Goal: Transaction & Acquisition: Purchase product/service

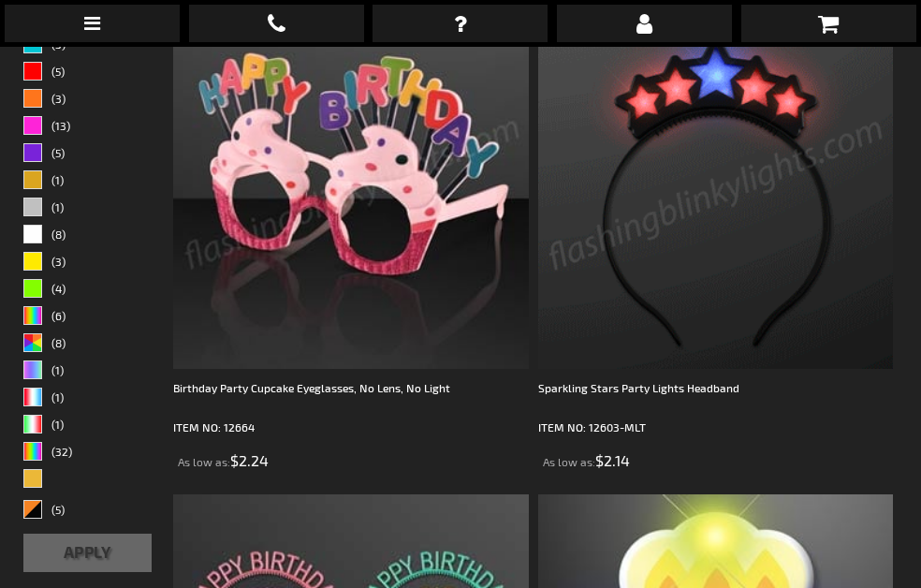
scroll to position [621, 0]
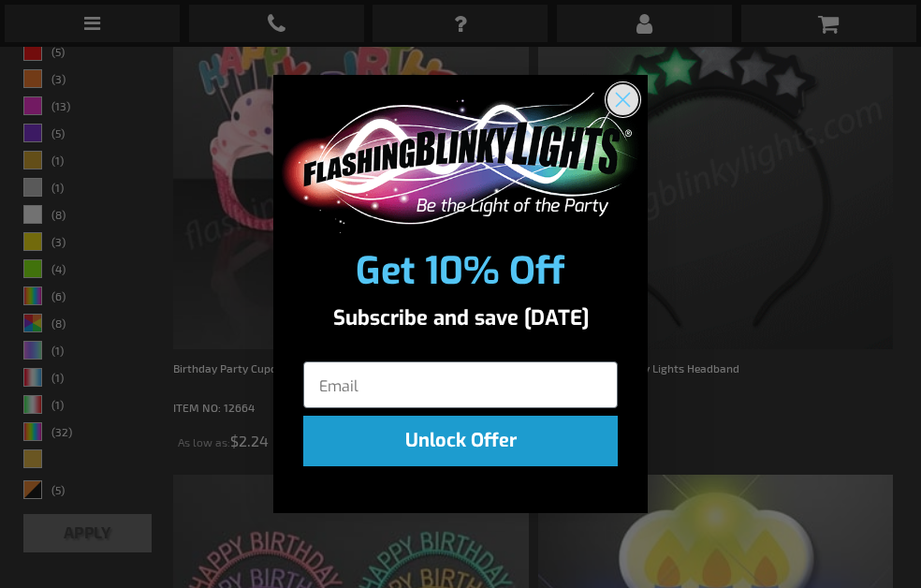
click at [619, 107] on circle "Close dialog" at bounding box center [623, 98] width 31 height 31
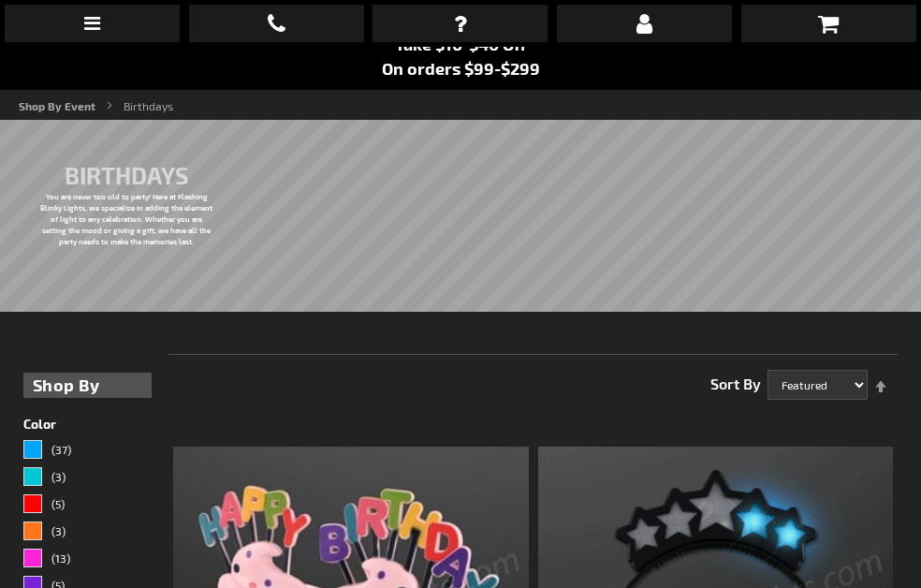
scroll to position [0, 0]
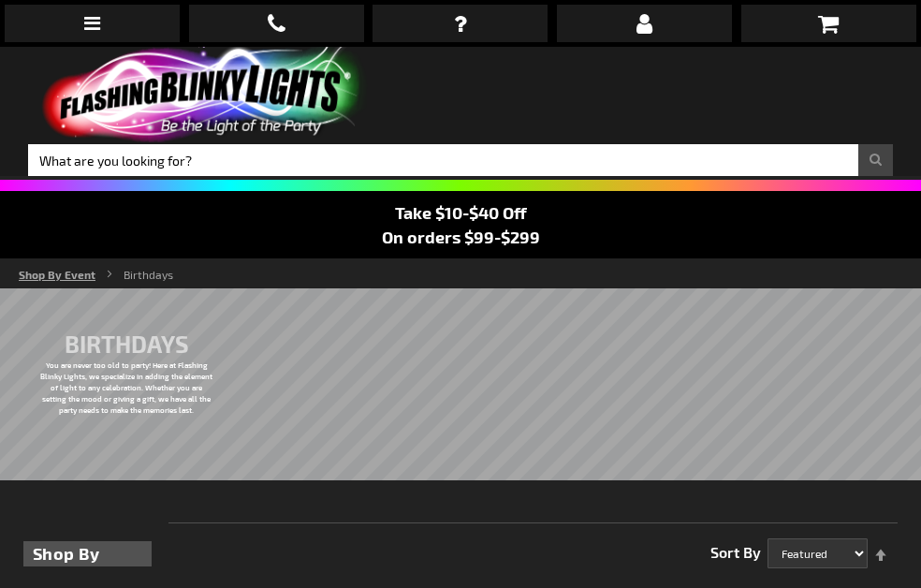
click at [51, 276] on link "Shop By Event" at bounding box center [57, 274] width 77 height 13
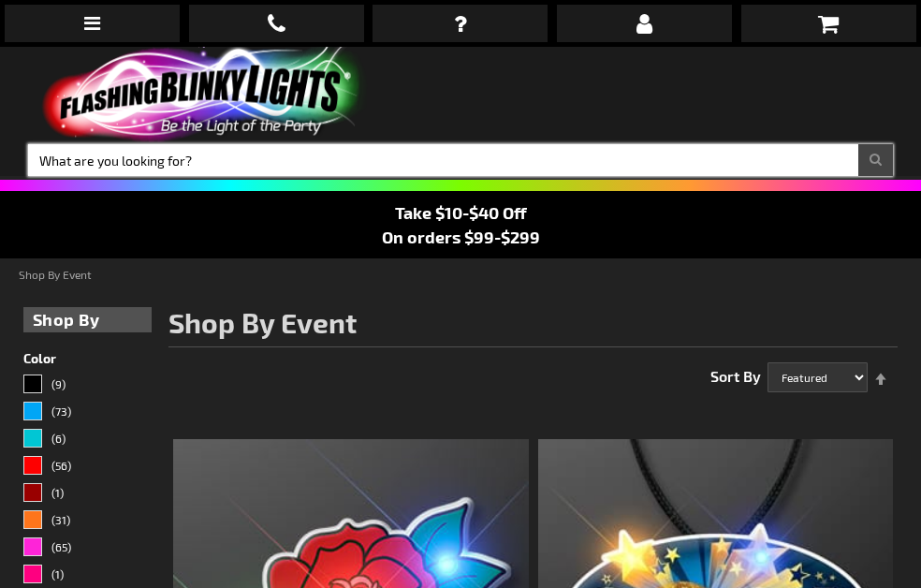
click at [379, 171] on input "Search" at bounding box center [460, 160] width 865 height 32
type input "stars"
click at [859, 144] on button "Search" at bounding box center [876, 160] width 35 height 32
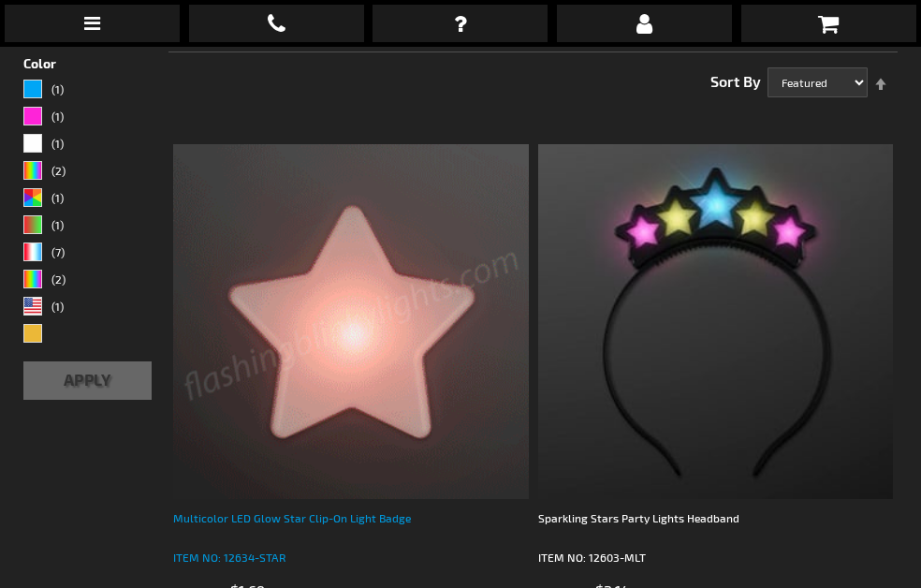
scroll to position [189, 0]
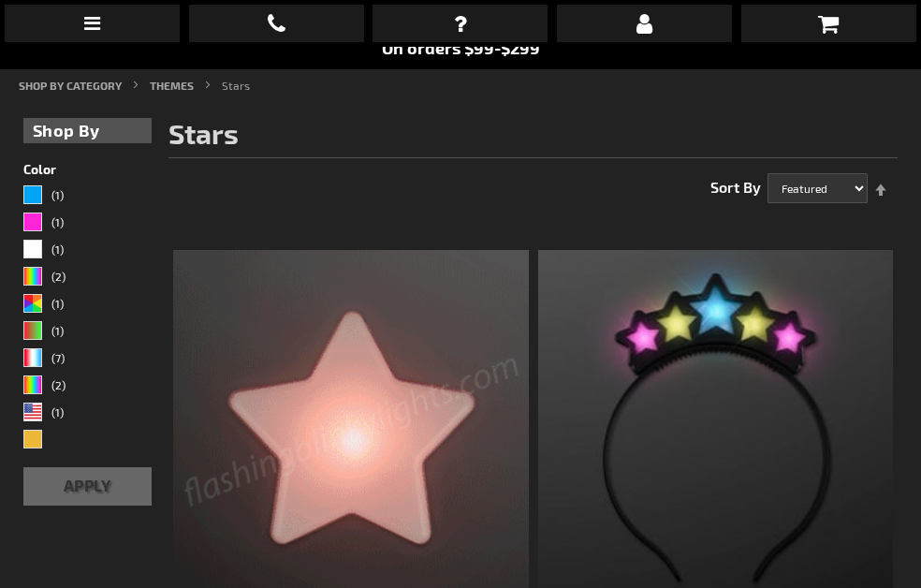
click at [463, 383] on img at bounding box center [350, 427] width 355 height 355
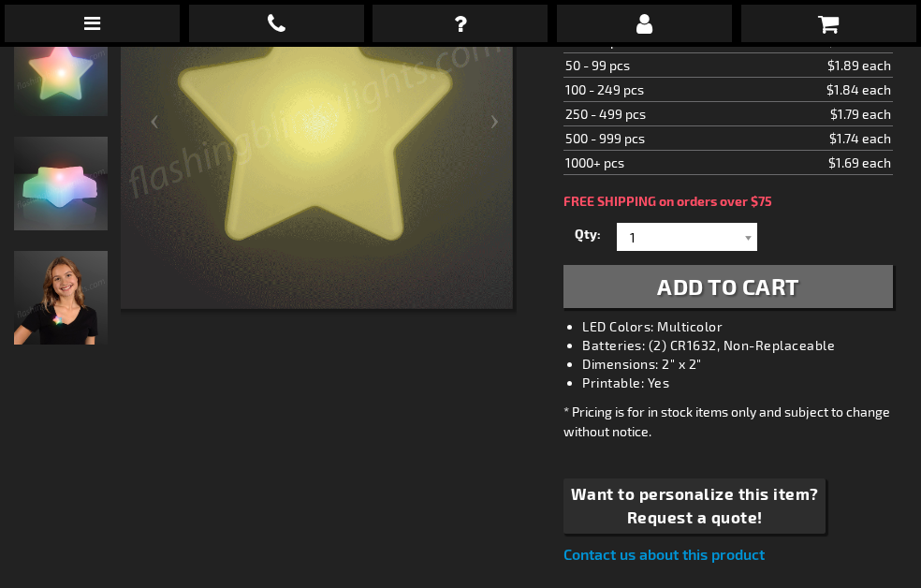
scroll to position [390, 0]
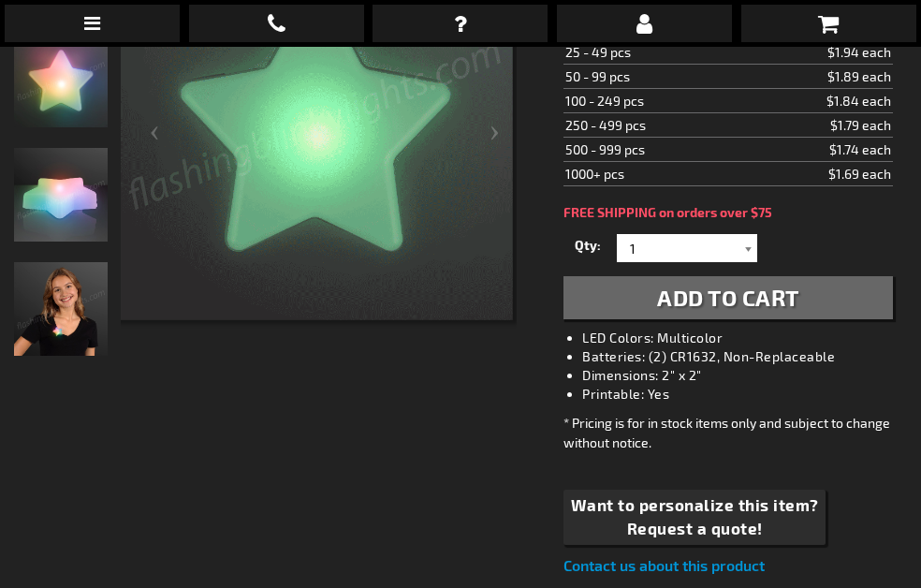
click at [741, 246] on div at bounding box center [748, 248] width 19 height 28
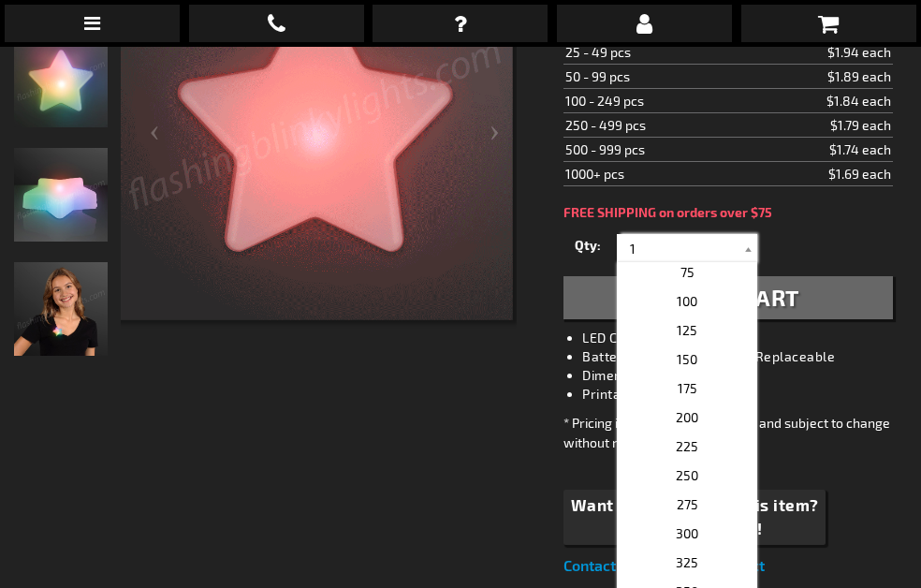
scroll to position [738, 0]
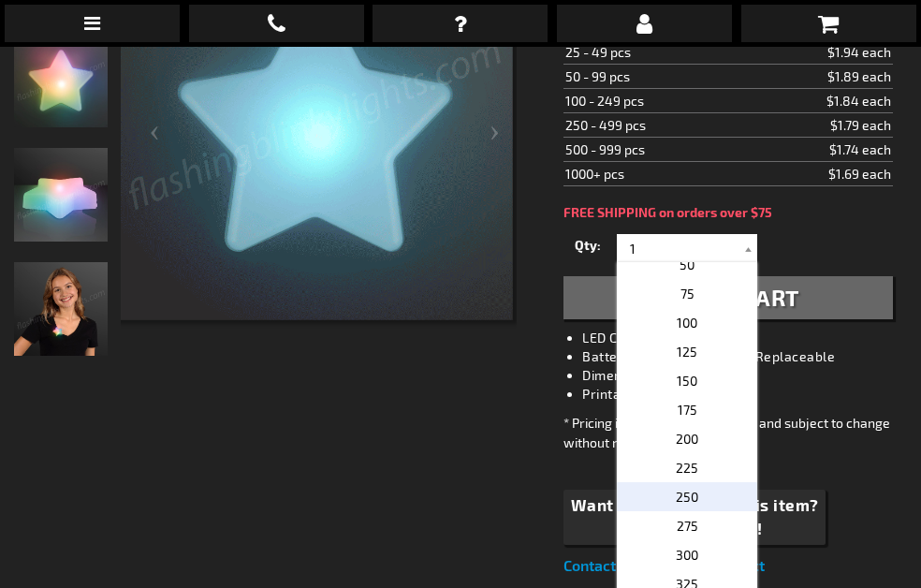
click at [704, 490] on p "250" at bounding box center [687, 496] width 140 height 29
type input "250"
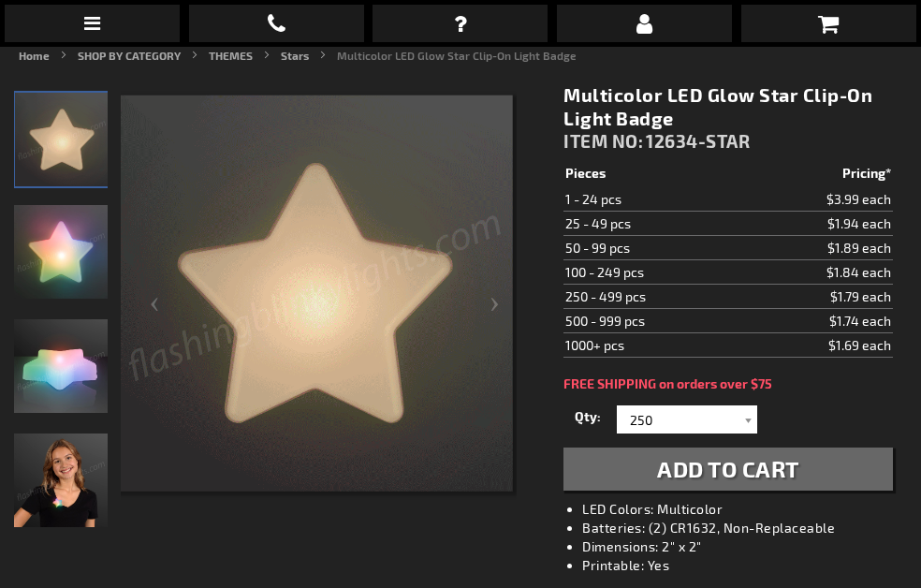
scroll to position [199, 0]
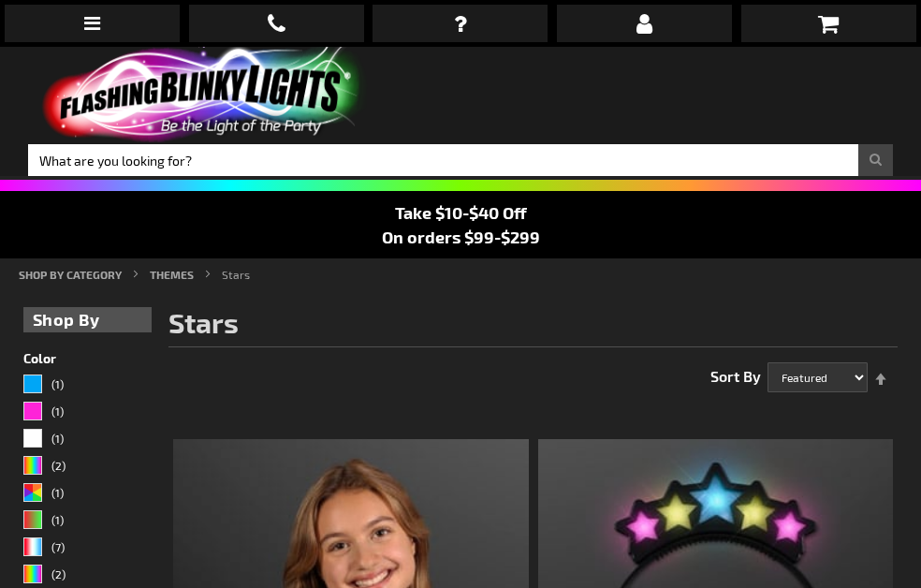
scroll to position [189, 0]
